Goal: Information Seeking & Learning: Learn about a topic

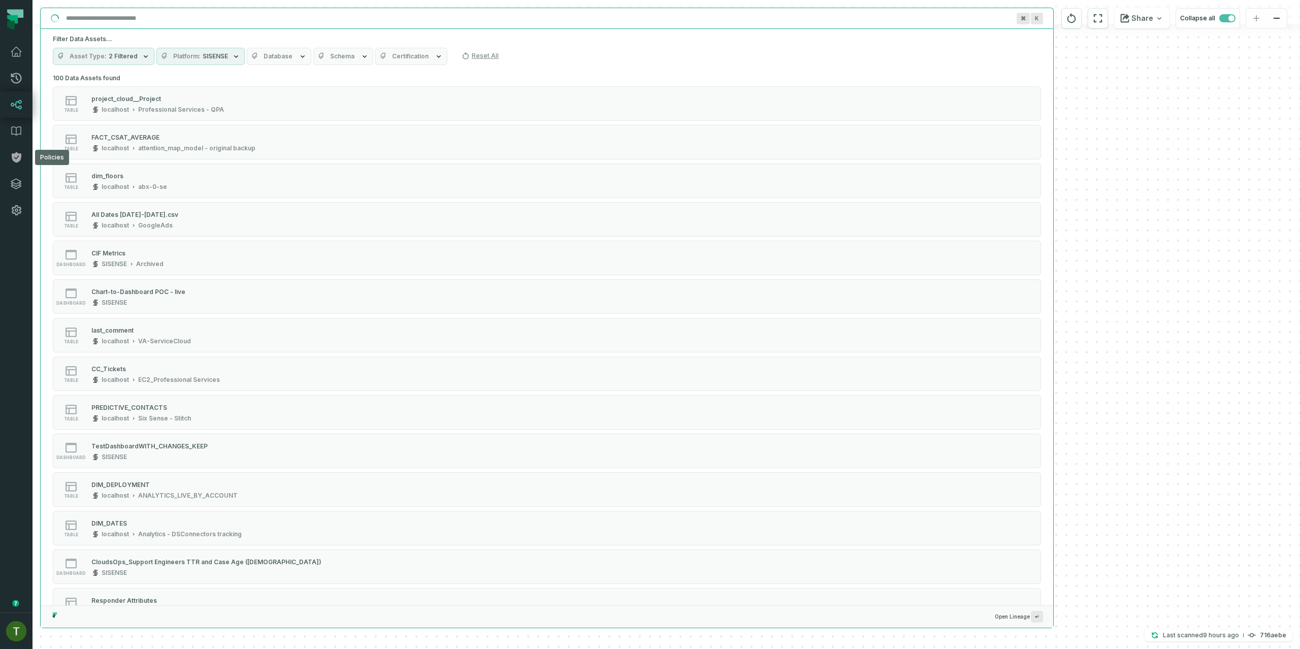
scroll to position [3350, 0]
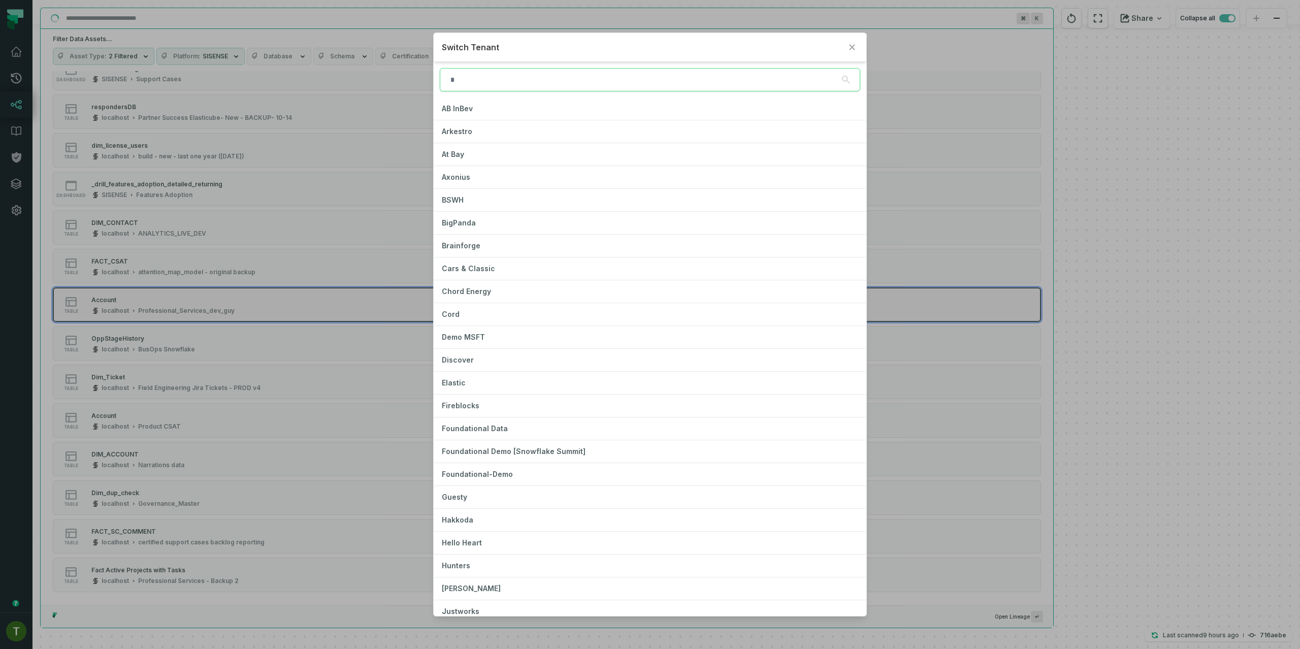
type input "*"
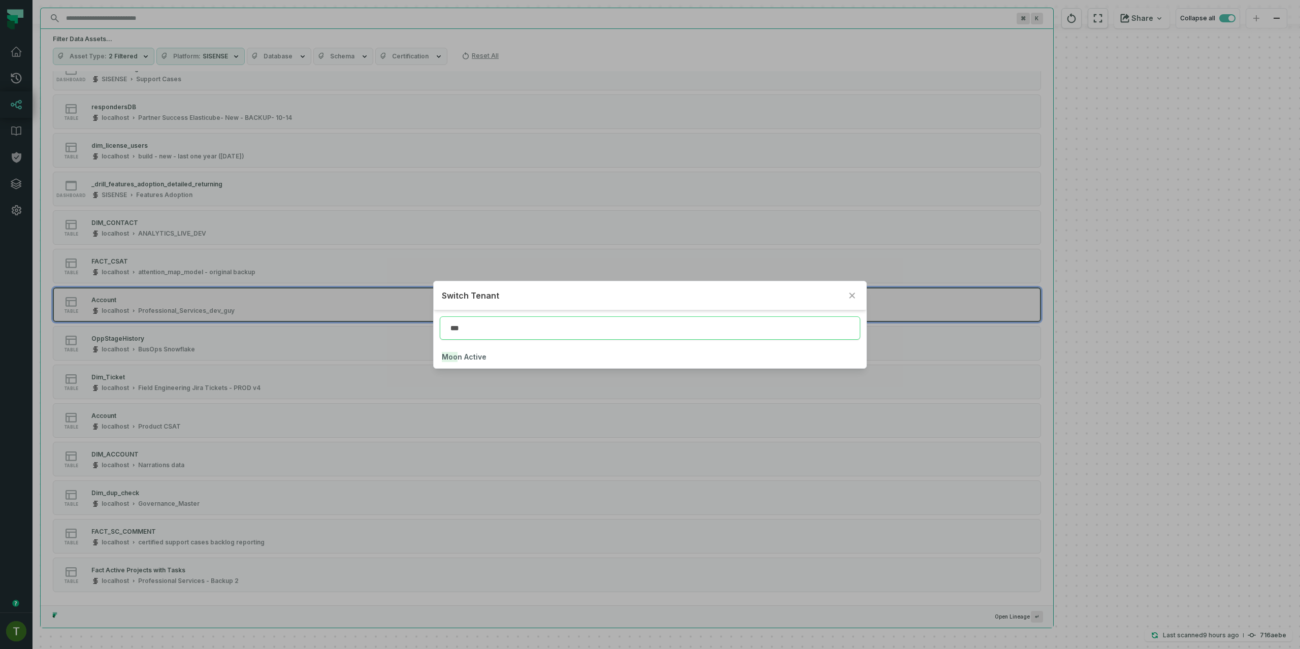
type input "***"
click button "Moo n Active" at bounding box center [650, 357] width 432 height 22
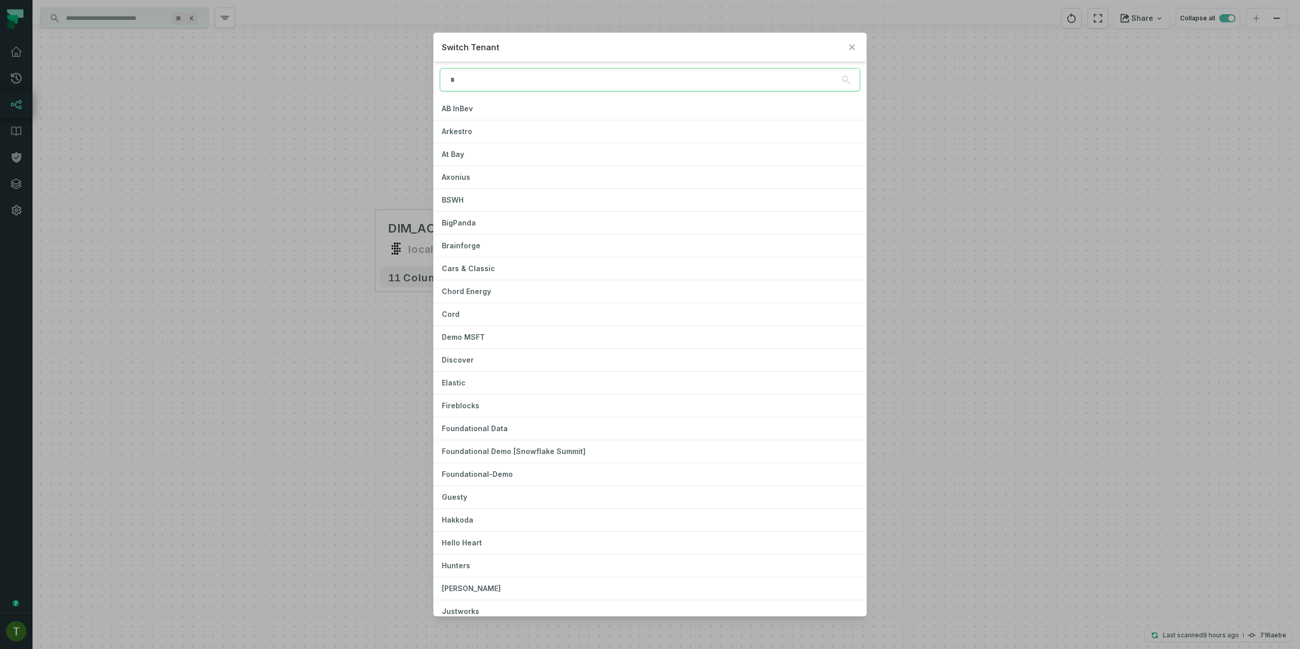
click at [13, 117] on div "Switch Tenant AB InBev Arkestro At Bay Axonius BSWH BigPanda Brainforge Cars & …" at bounding box center [650, 324] width 1300 height 649
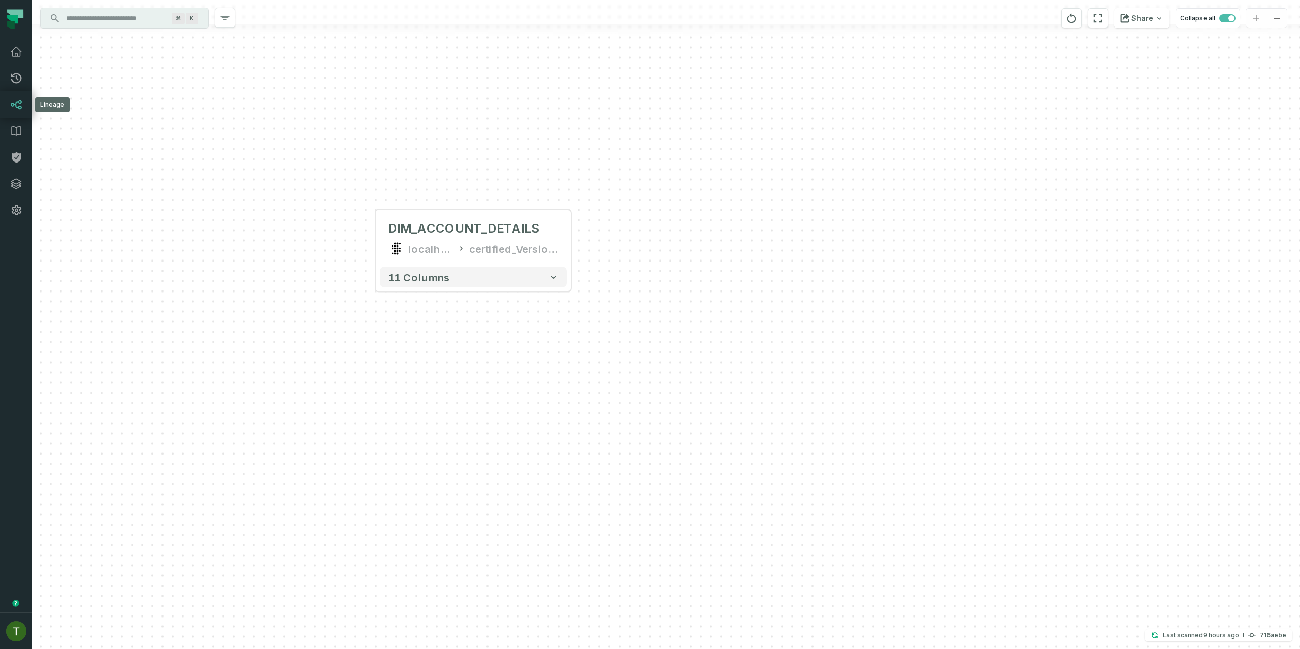
click at [15, 112] on link "Lineage" at bounding box center [16, 104] width 33 height 26
click at [15, 68] on link "Pull Requests" at bounding box center [16, 78] width 33 height 26
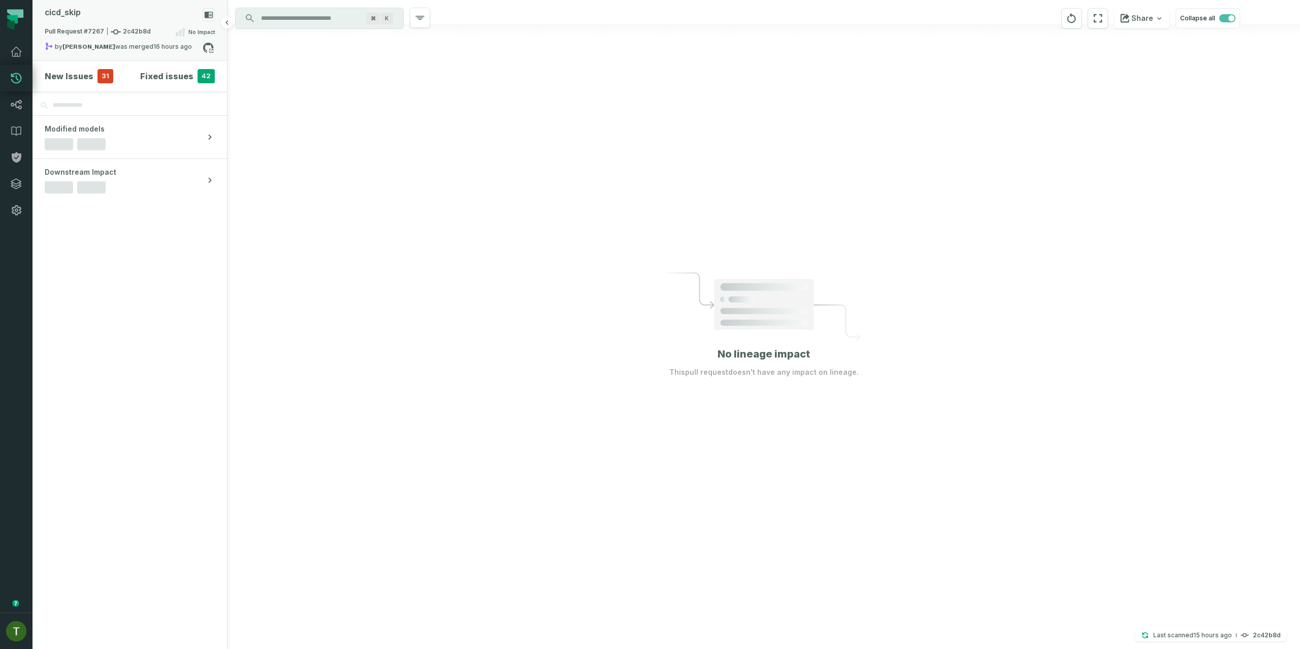
click at [123, 45] on div "by [PERSON_NAME] was merged [DATE] 11:00:40 PM" at bounding box center [124, 48] width 158 height 12
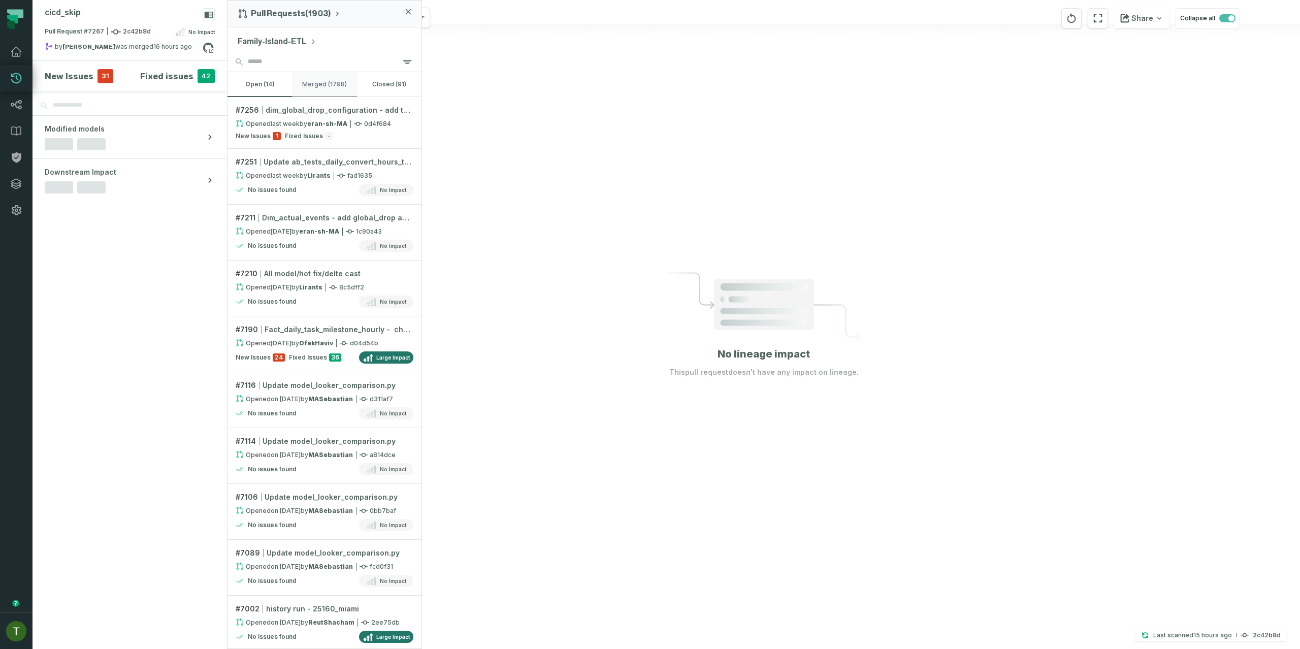
click at [310, 93] on button "merged (1798)" at bounding box center [324, 84] width 64 height 24
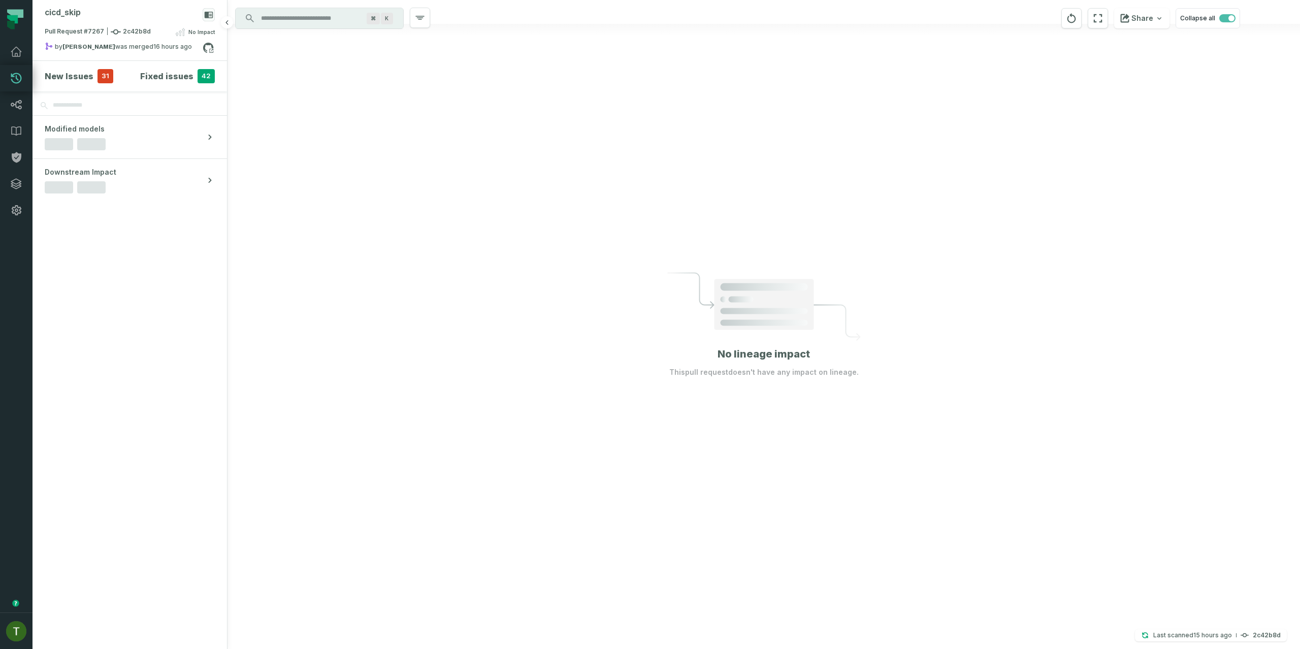
click at [91, 70] on div "New Issues 31" at bounding box center [79, 76] width 69 height 14
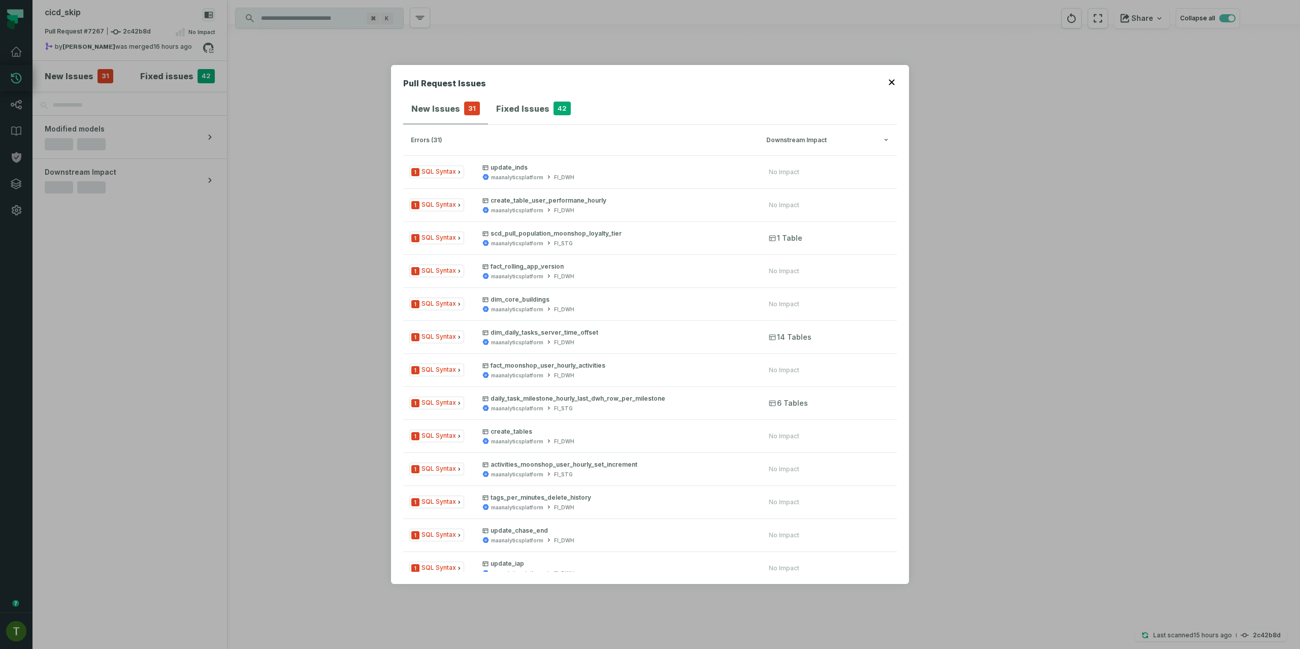
click at [93, 72] on div "Pull Request Issues New Issues 31 Fixed Issues 42 errors (31) Downstream Impact…" at bounding box center [650, 324] width 1300 height 649
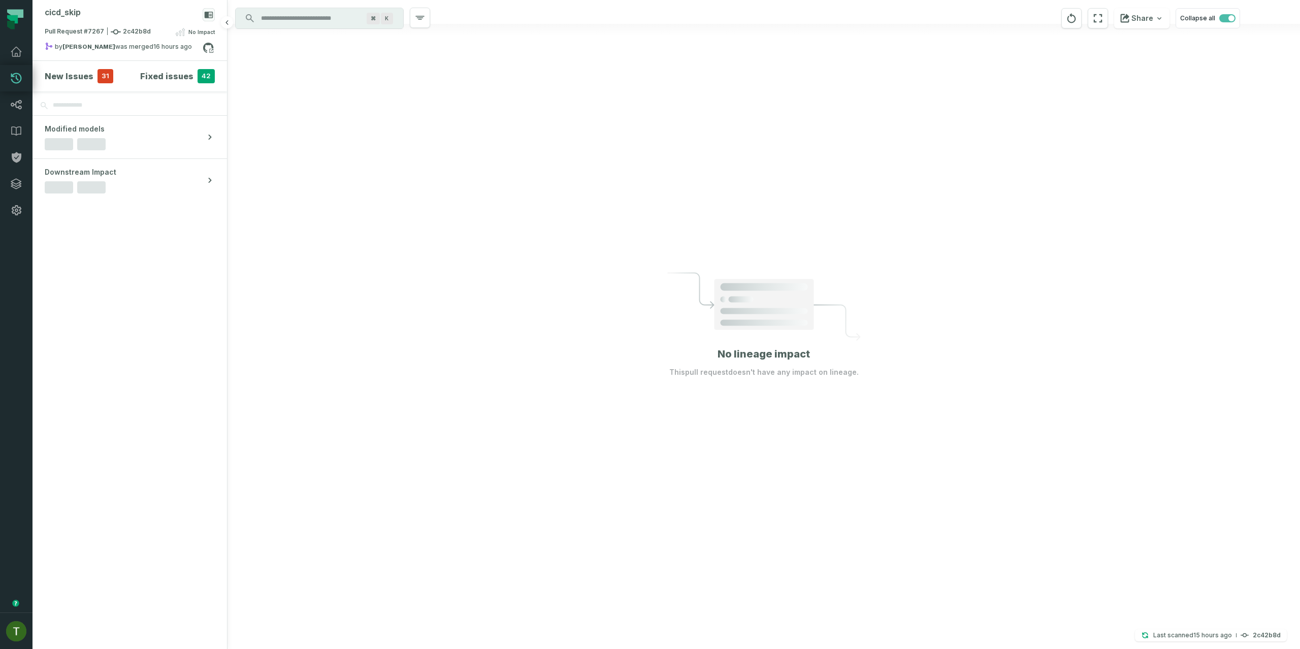
click at [93, 72] on div "New Issues 31" at bounding box center [79, 76] width 69 height 14
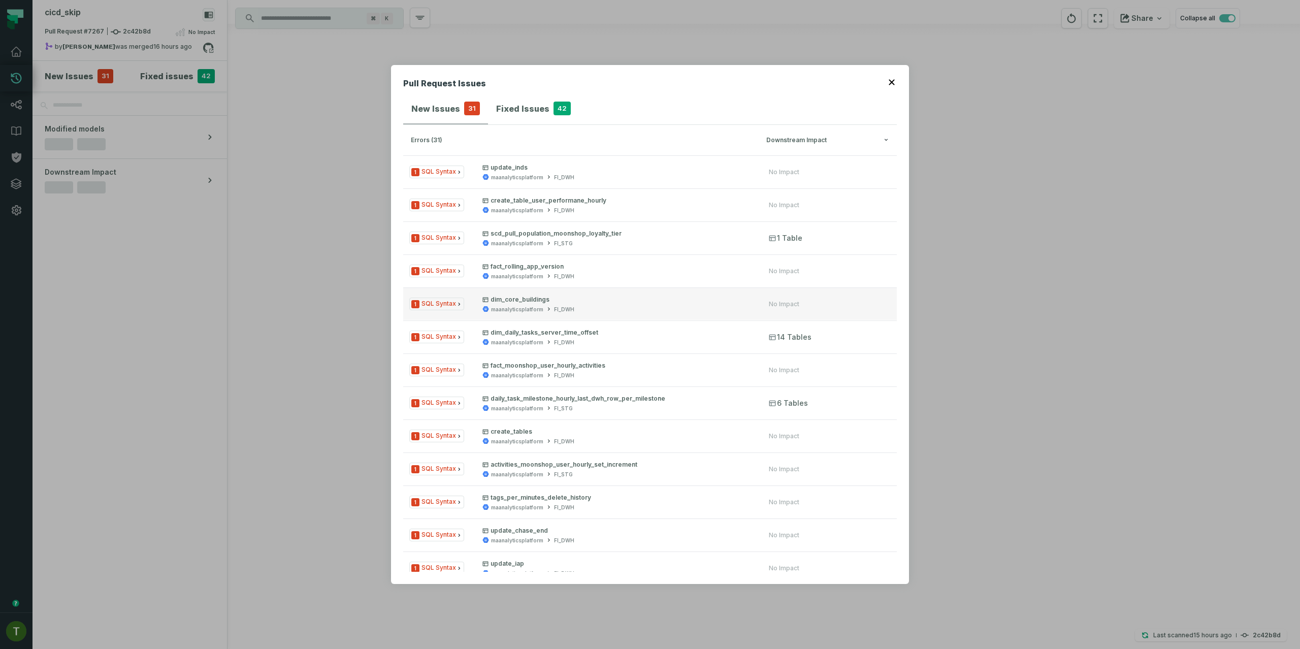
click at [584, 308] on div "maanalyticsplatform FI_DWH" at bounding box center [616, 310] width 268 height 8
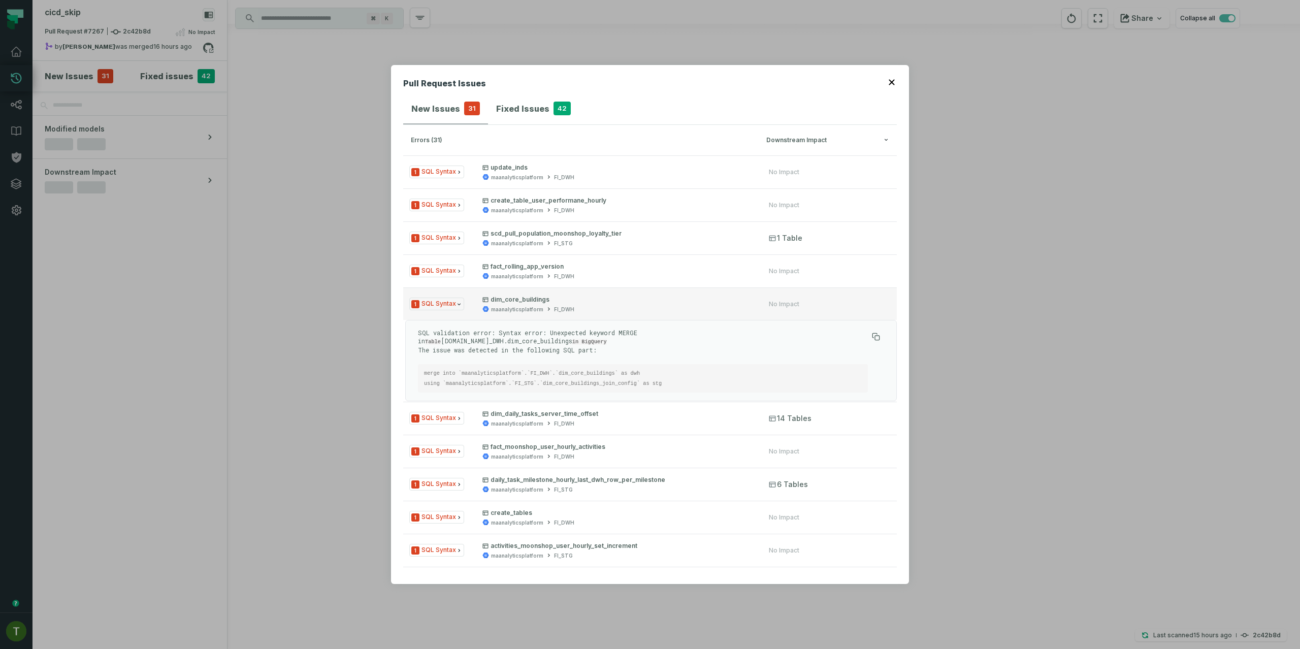
click at [639, 306] on div "maanalyticsplatform FI_DWH" at bounding box center [616, 310] width 268 height 8
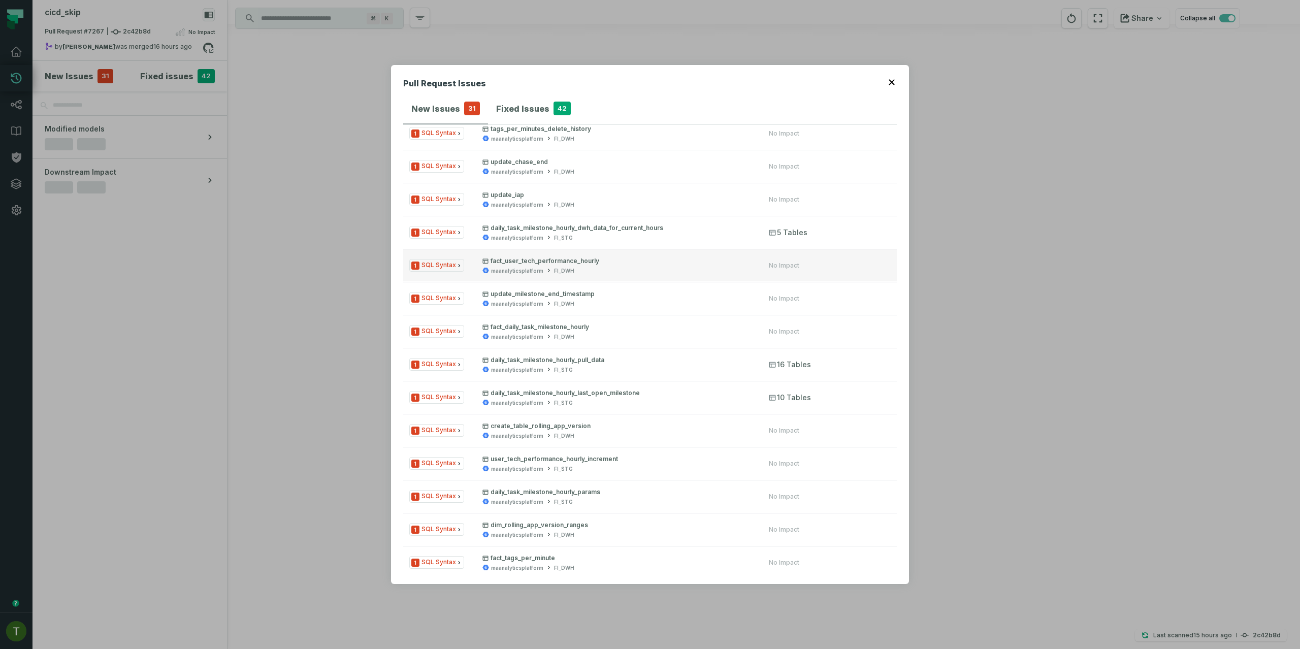
scroll to position [612, 0]
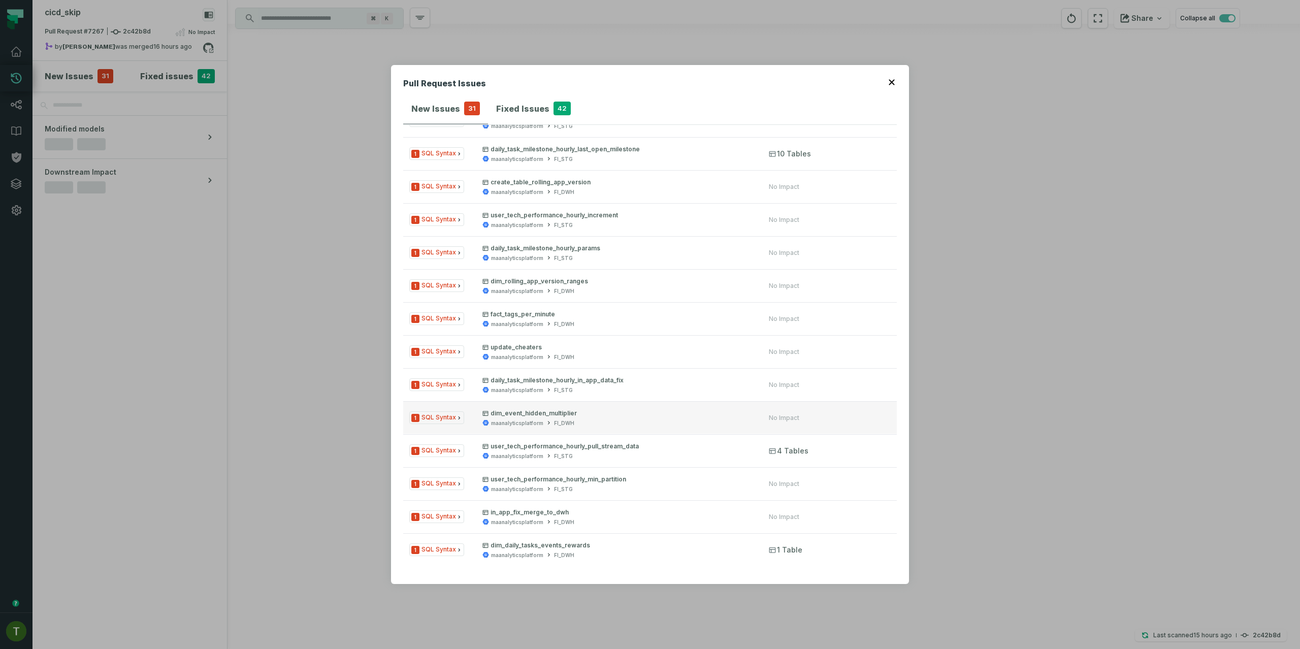
click at [625, 403] on button "1 SQL Syntax dim_event_hidden_multiplier maanalyticsplatform FI_DWH No Impact" at bounding box center [650, 417] width 494 height 33
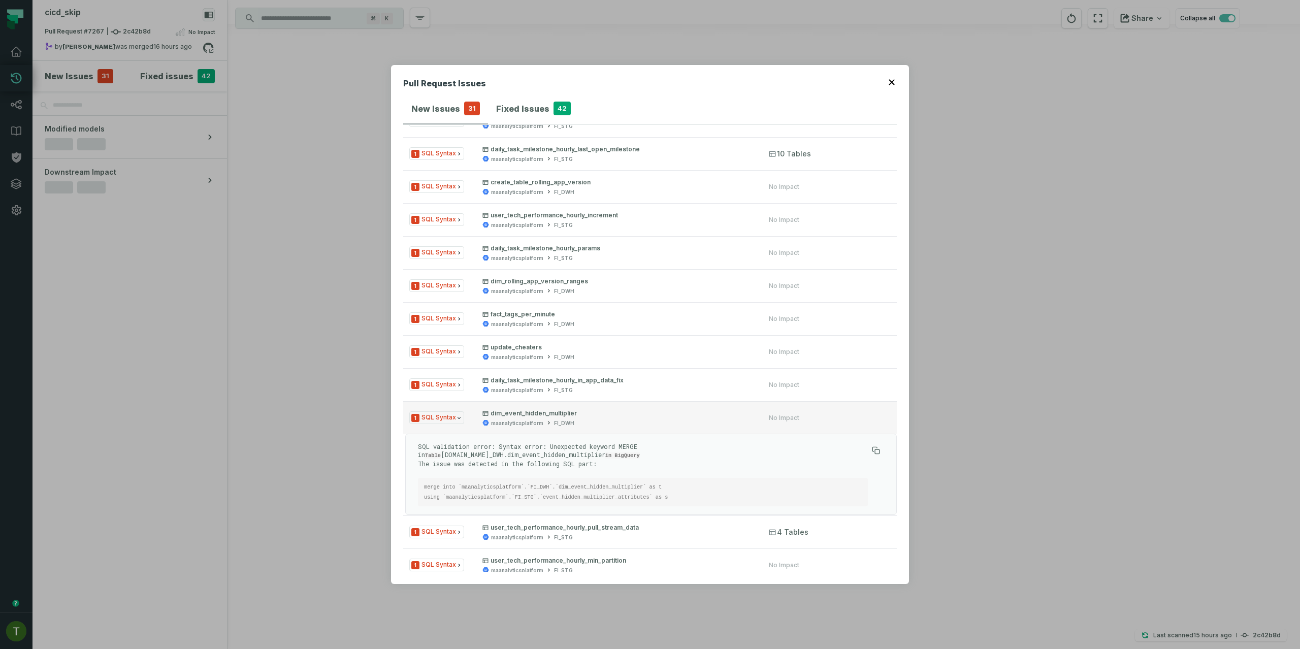
click at [625, 402] on button "1 SQL Syntax dim_event_hidden_multiplier maanalyticsplatform FI_DWH No Impact" at bounding box center [650, 417] width 494 height 33
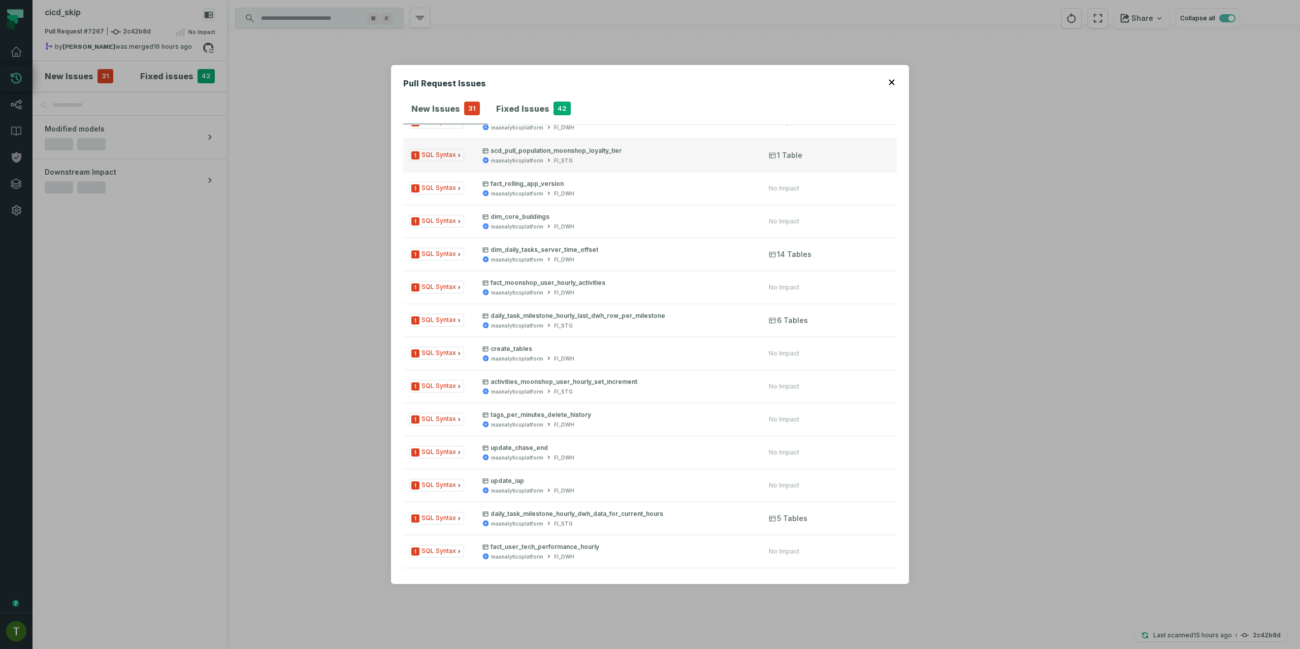
scroll to position [0, 0]
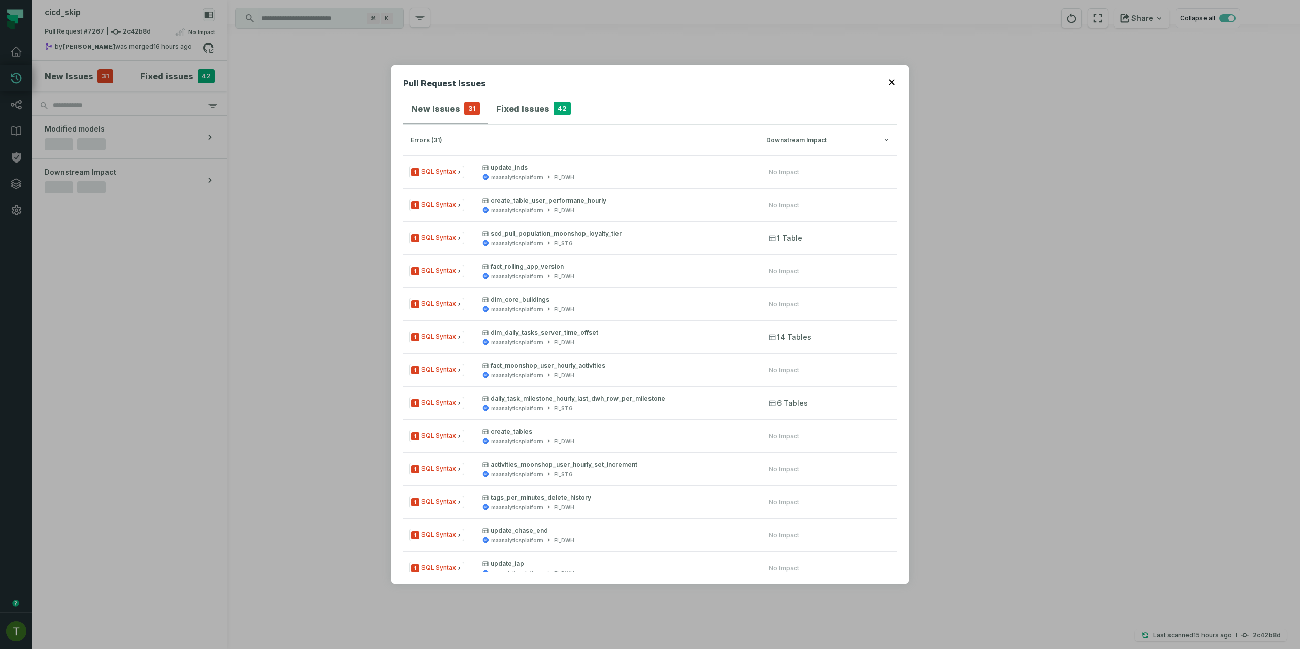
click at [303, 161] on div "Pull Request Issues New Issues 31 Fixed Issues 42 errors (31) Downstream Impact…" at bounding box center [650, 324] width 1300 height 649
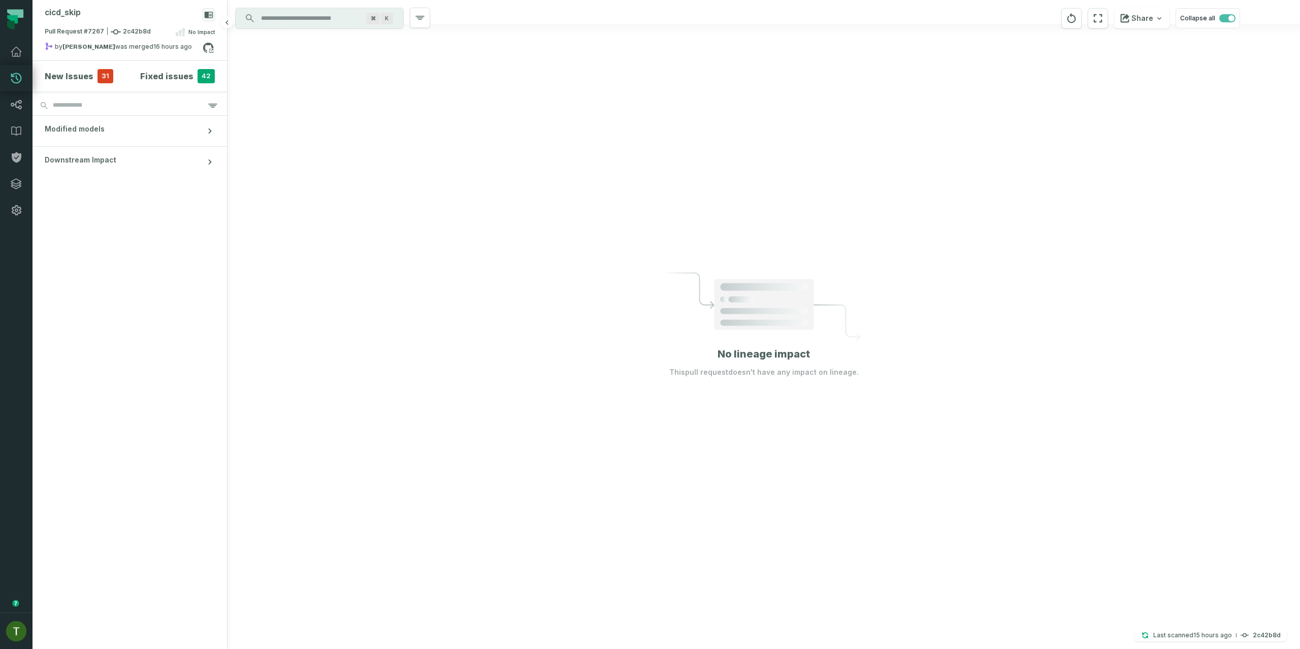
click at [98, 76] on span "31" at bounding box center [106, 76] width 16 height 14
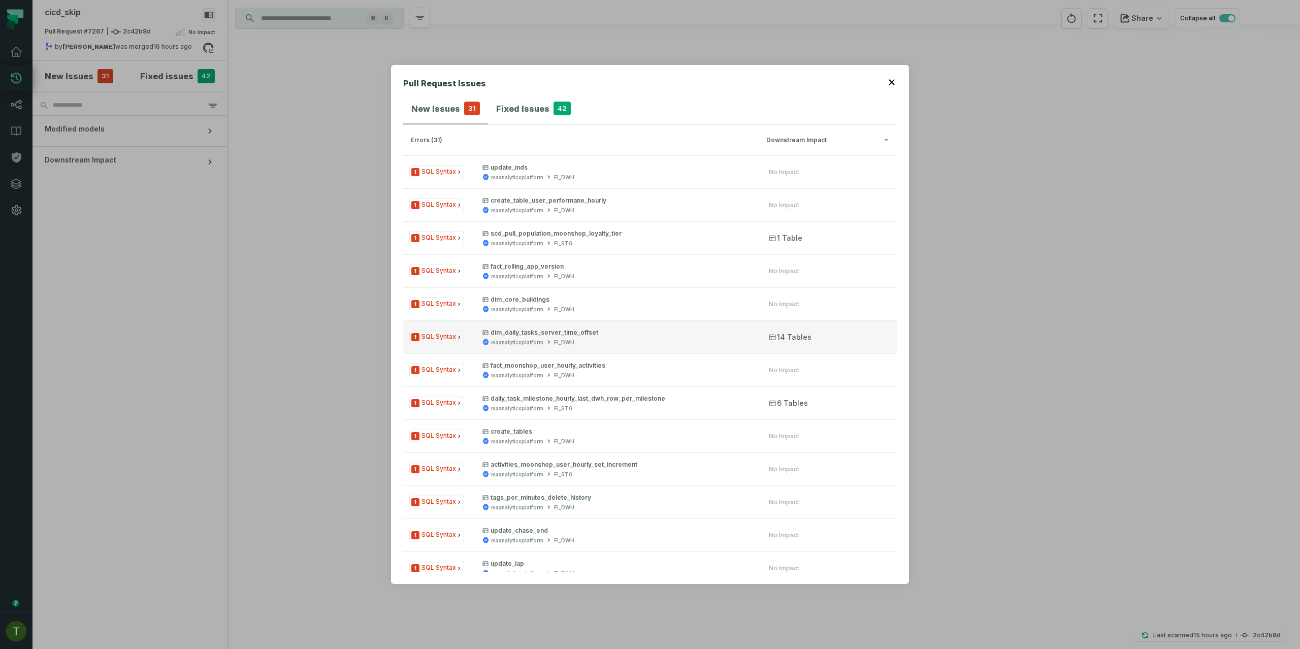
click at [672, 329] on p "dim_daily_tasks_server_time_offset" at bounding box center [616, 333] width 268 height 8
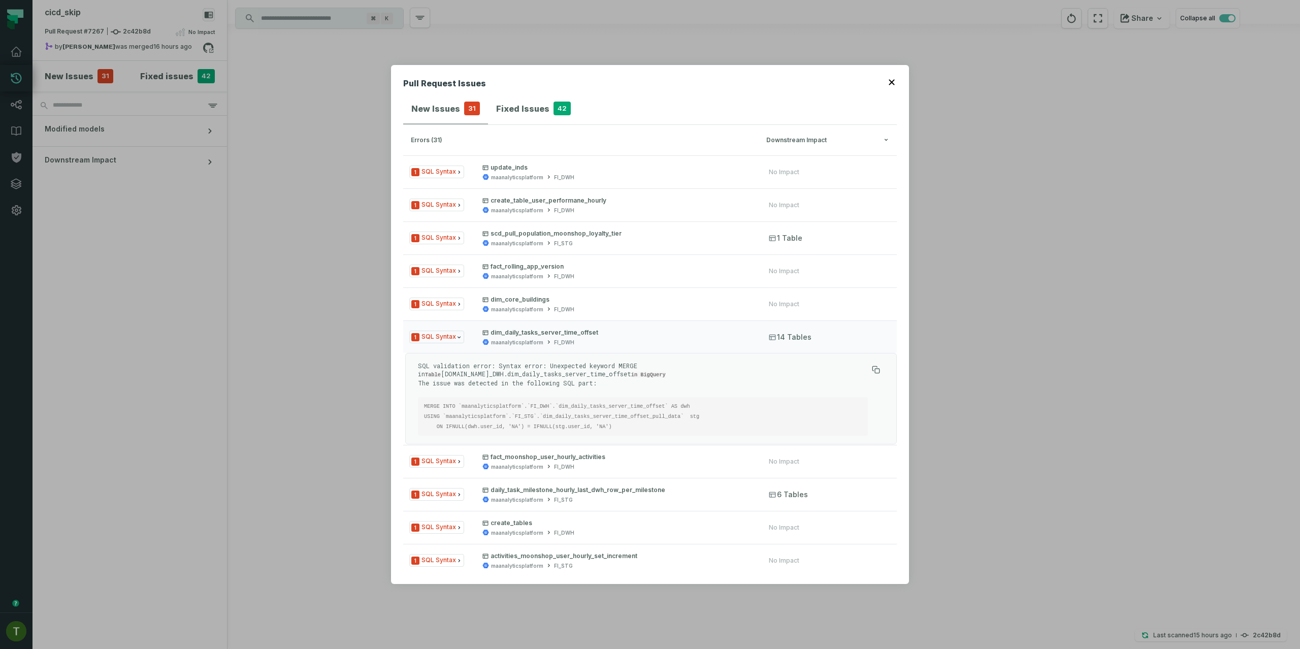
click at [625, 364] on p "SQL validation error: Syntax error: Unexpected keyword MERGE in Table [DOMAIN_N…" at bounding box center [643, 374] width 450 height 25
click at [646, 379] on p "SQL validation error: Syntax error: Unexpected keyword MERGE in Table [DOMAIN_N…" at bounding box center [643, 374] width 450 height 25
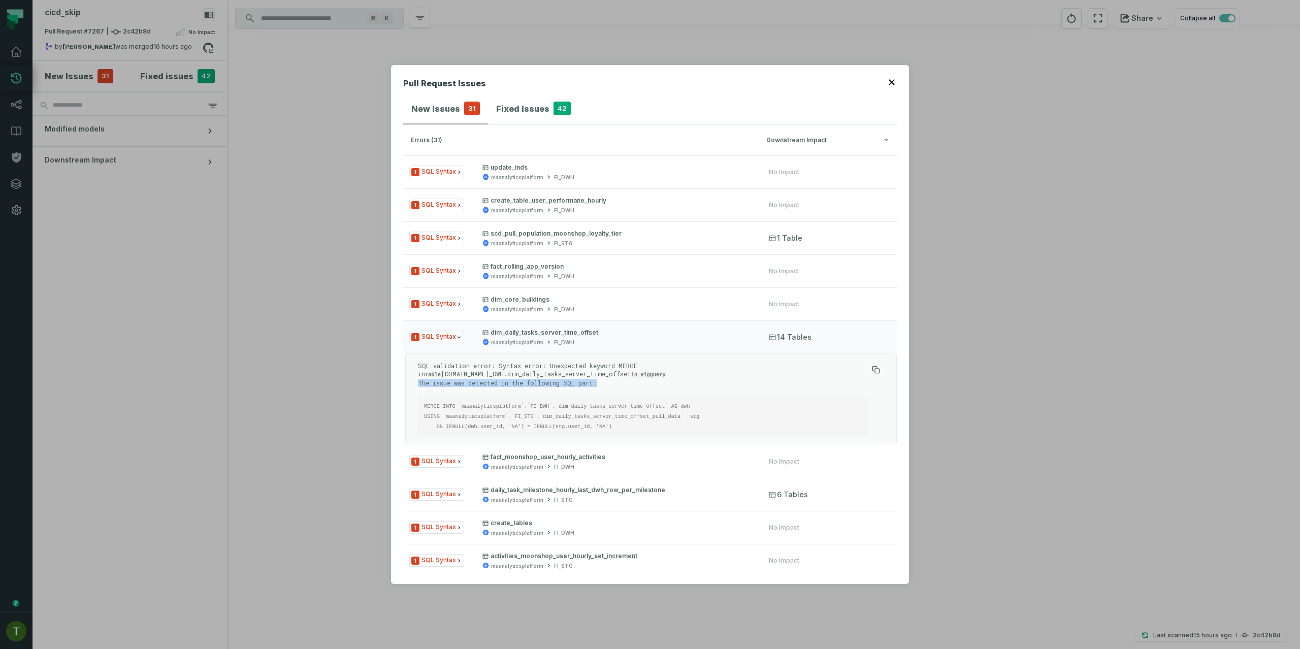
click at [646, 379] on p "SQL validation error: Syntax error: Unexpected keyword MERGE in Table [DOMAIN_N…" at bounding box center [643, 374] width 450 height 25
click at [629, 364] on p "SQL validation error: Syntax error: Unexpected keyword MERGE in Table [DOMAIN_N…" at bounding box center [643, 374] width 450 height 25
click at [600, 331] on p "dim_daily_tasks_server_time_offset" at bounding box center [616, 333] width 268 height 8
